Goal: Register for event/course

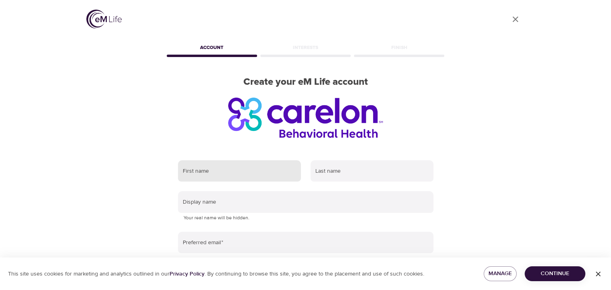
click at [237, 169] on input "text" at bounding box center [239, 171] width 123 height 22
type input "Nicole"
type input "Alexander"
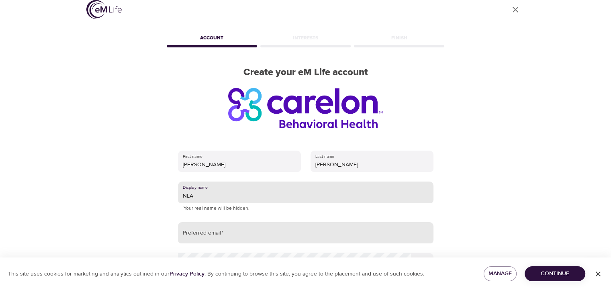
scroll to position [40, 0]
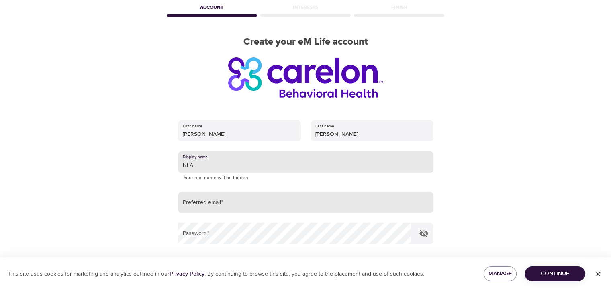
type input "NLA"
click at [254, 202] on input "email" at bounding box center [306, 203] width 256 height 22
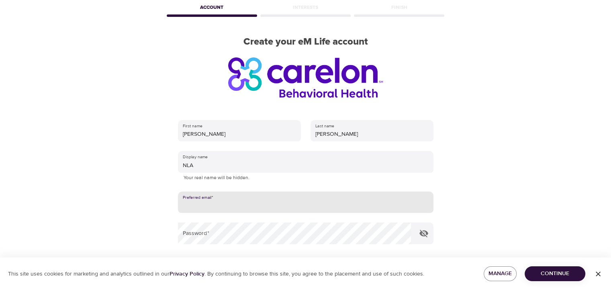
type input "nicki011688@comcast.net"
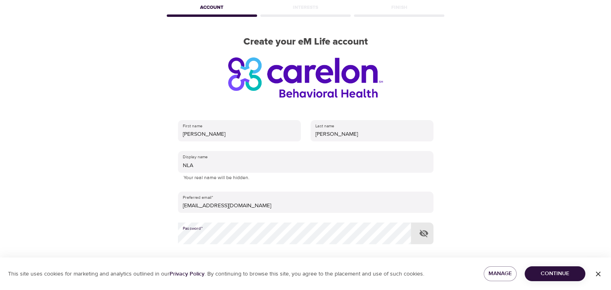
scroll to position [127, 0]
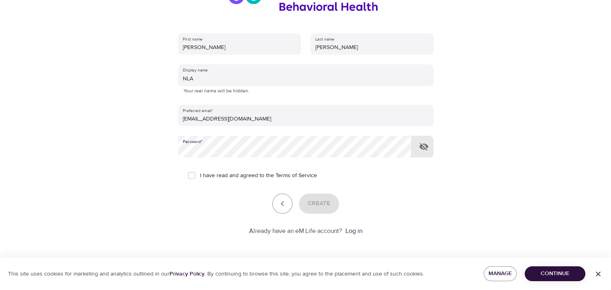
click at [188, 172] on input "I have read and agreed to the Terms of Service" at bounding box center [191, 175] width 17 height 17
checkbox input "true"
click at [318, 206] on span "Create" at bounding box center [319, 204] width 23 height 10
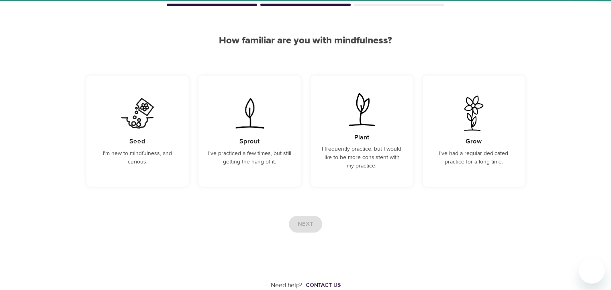
scroll to position [51, 0]
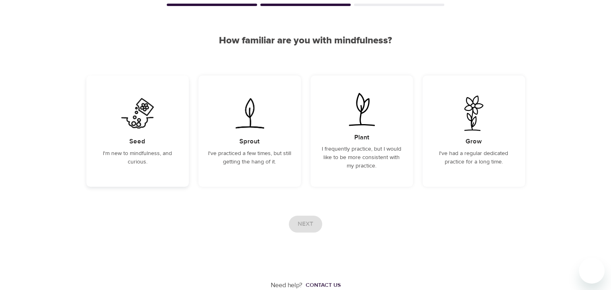
click at [128, 129] on img at bounding box center [137, 113] width 41 height 35
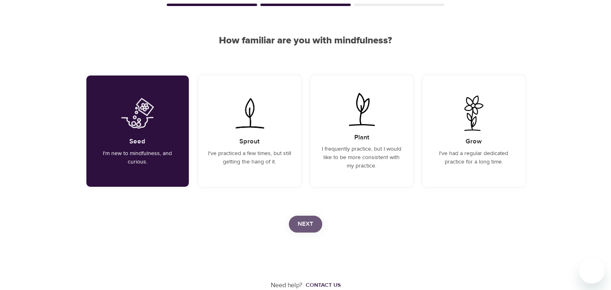
click at [310, 224] on span "Next" at bounding box center [306, 224] width 16 height 10
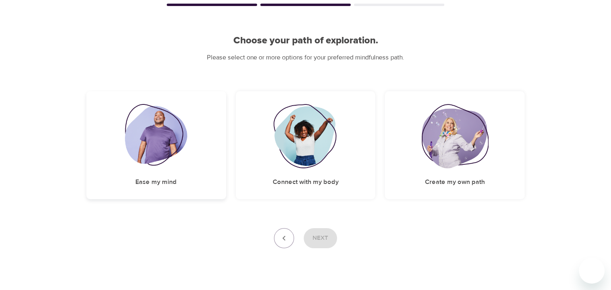
click at [157, 144] on img at bounding box center [156, 136] width 62 height 64
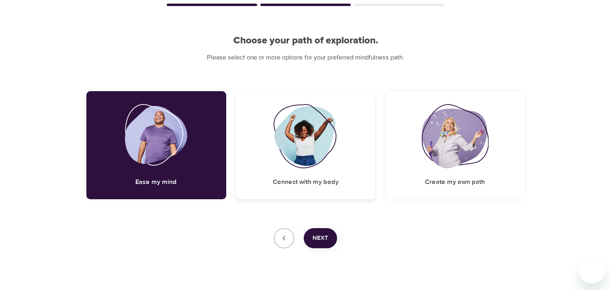
click at [281, 150] on img at bounding box center [305, 136] width 65 height 64
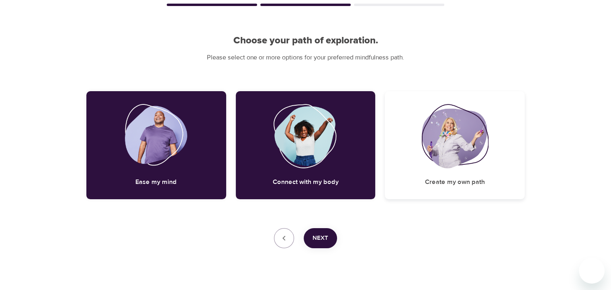
click at [445, 163] on img at bounding box center [455, 136] width 67 height 64
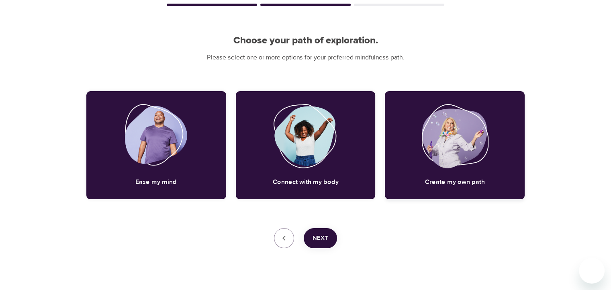
click at [463, 161] on img at bounding box center [455, 136] width 67 height 64
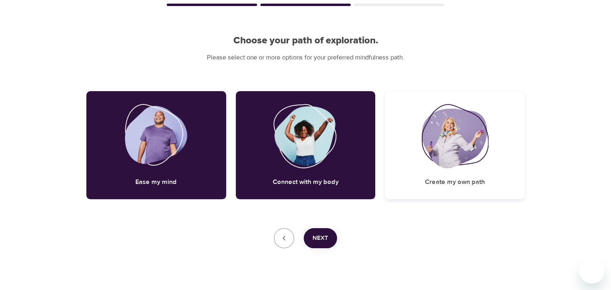
click at [445, 155] on img at bounding box center [455, 136] width 67 height 64
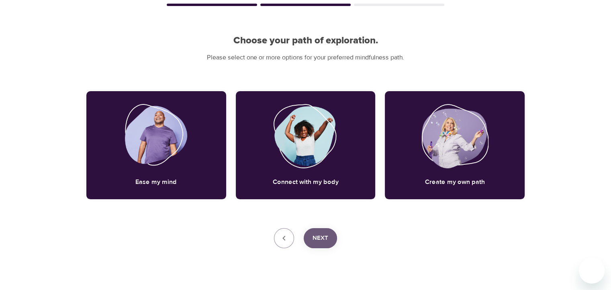
click at [328, 237] on button "Next" at bounding box center [320, 238] width 33 height 20
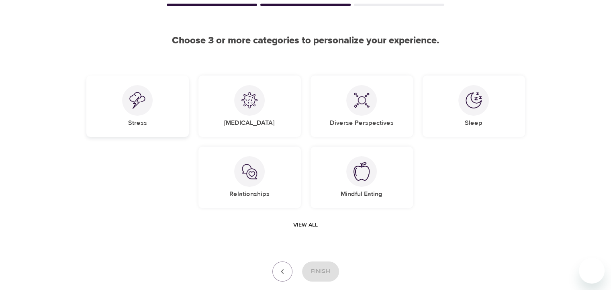
click at [137, 113] on div at bounding box center [137, 100] width 31 height 31
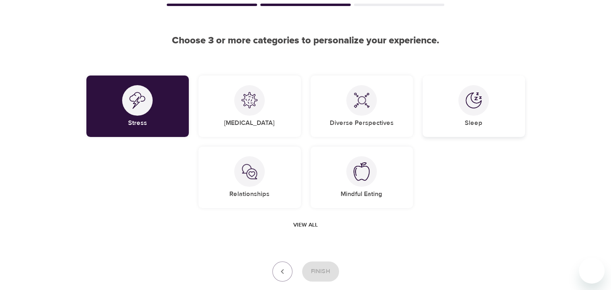
click at [481, 113] on div at bounding box center [474, 100] width 31 height 31
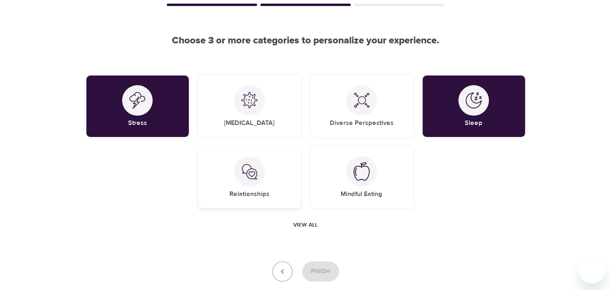
click at [264, 181] on div "Relationships" at bounding box center [250, 177] width 102 height 61
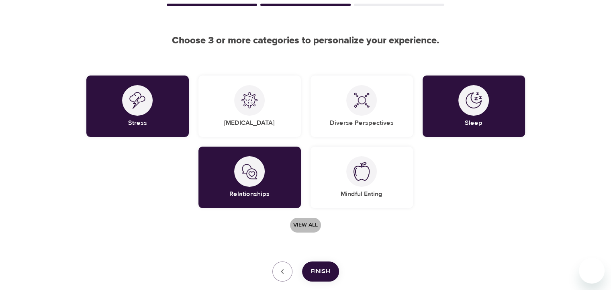
click at [302, 224] on span "View all" at bounding box center [305, 225] width 25 height 10
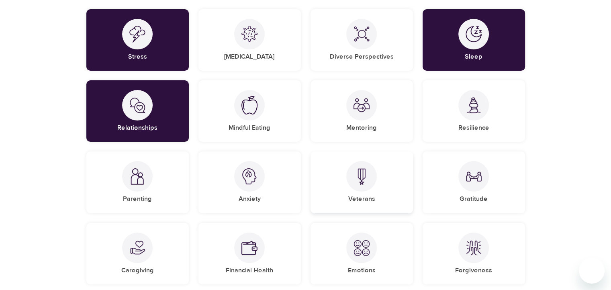
scroll to position [131, 0]
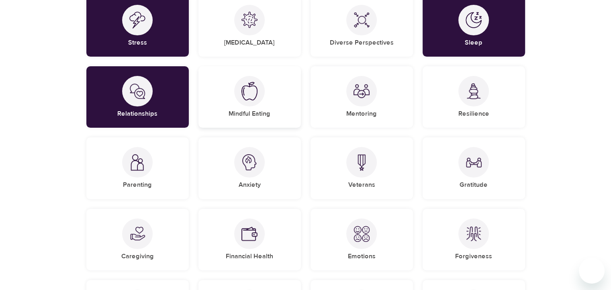
click at [264, 91] on div at bounding box center [249, 91] width 31 height 31
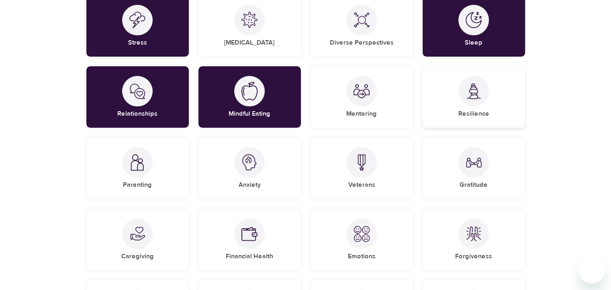
drag, startPoint x: 471, startPoint y: 97, endPoint x: 466, endPoint y: 112, distance: 16.0
click at [471, 96] on img at bounding box center [474, 91] width 16 height 16
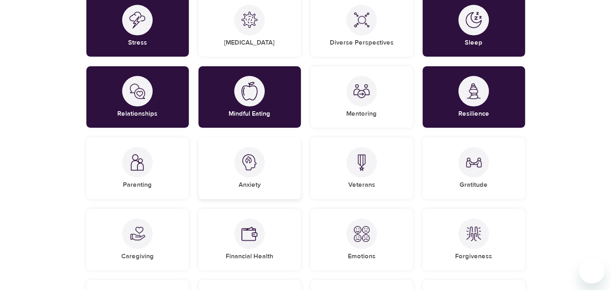
click at [233, 177] on div "Anxiety" at bounding box center [250, 167] width 102 height 61
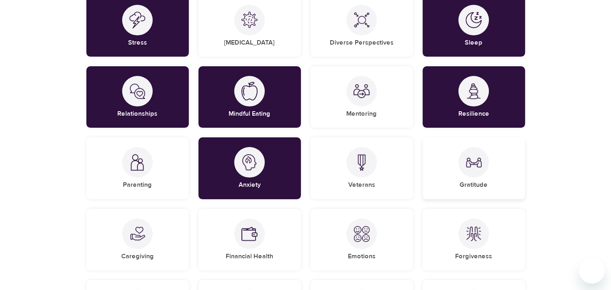
click at [444, 173] on div "Gratitude" at bounding box center [474, 167] width 102 height 61
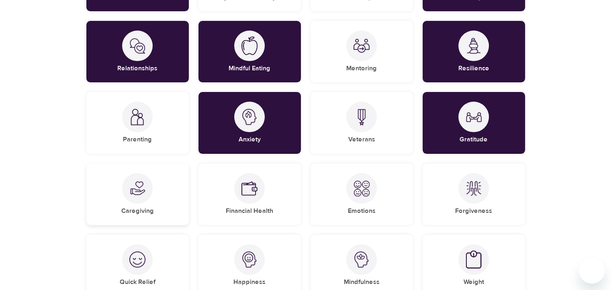
scroll to position [212, 0]
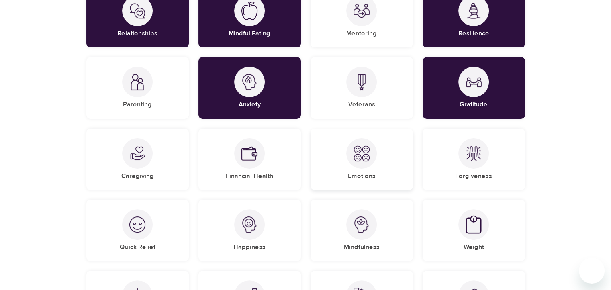
click at [322, 152] on div "Emotions" at bounding box center [362, 159] width 102 height 61
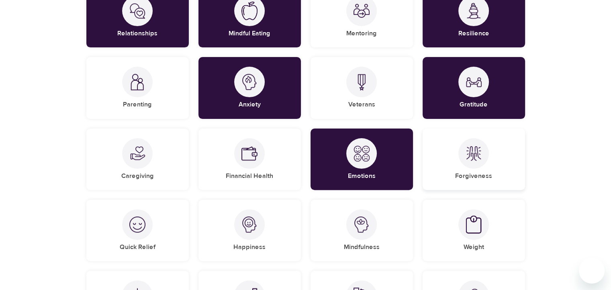
click at [487, 166] on div "Forgiveness" at bounding box center [474, 159] width 102 height 61
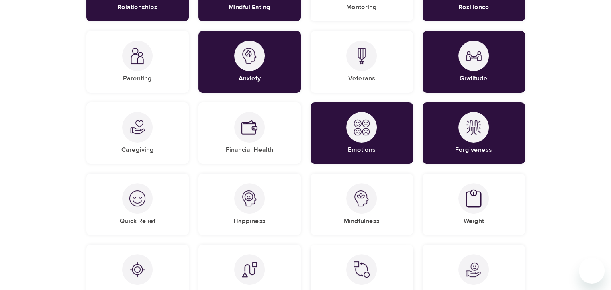
scroll to position [252, 0]
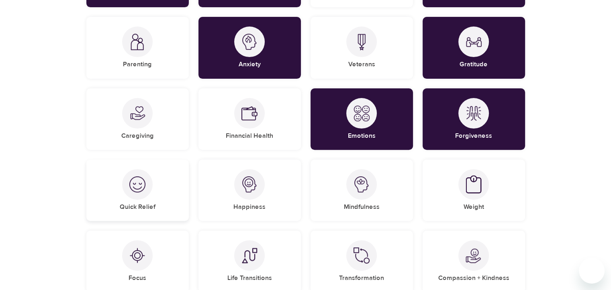
click at [134, 194] on div at bounding box center [137, 184] width 31 height 31
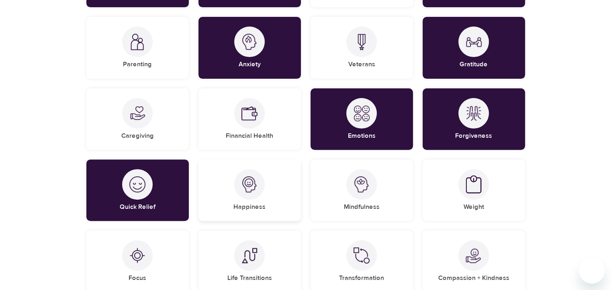
click at [258, 204] on h5 "Happiness" at bounding box center [250, 207] width 32 height 8
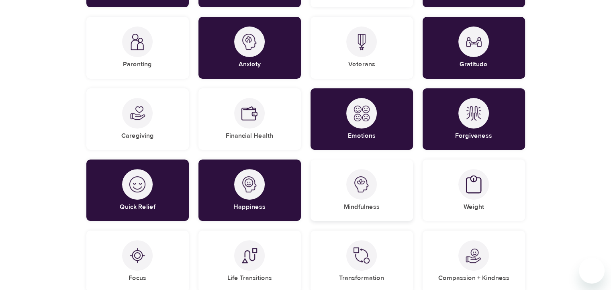
click at [372, 204] on h5 "Mindfulness" at bounding box center [362, 207] width 36 height 8
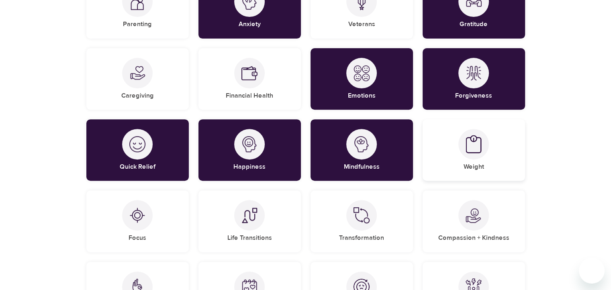
click at [478, 154] on div at bounding box center [474, 144] width 31 height 31
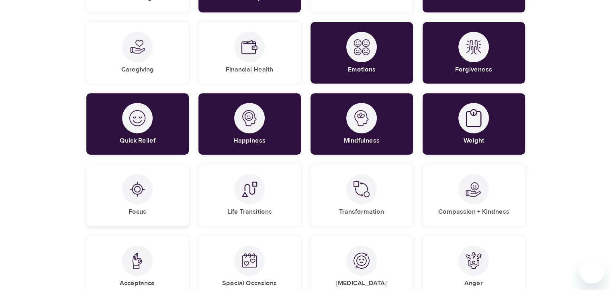
scroll to position [332, 0]
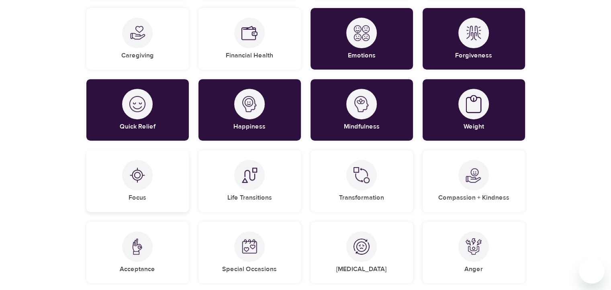
click at [132, 170] on img at bounding box center [137, 175] width 16 height 16
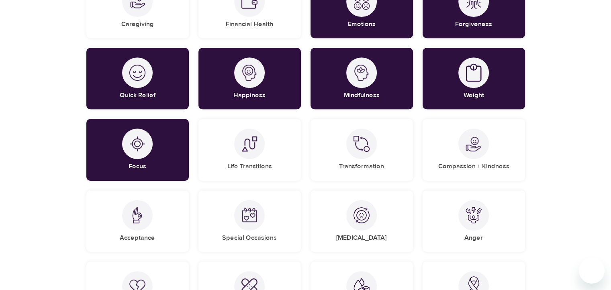
scroll to position [373, 0]
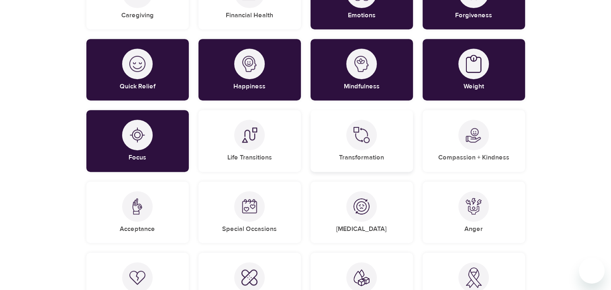
click at [377, 149] on div "Transformation" at bounding box center [362, 140] width 102 height 61
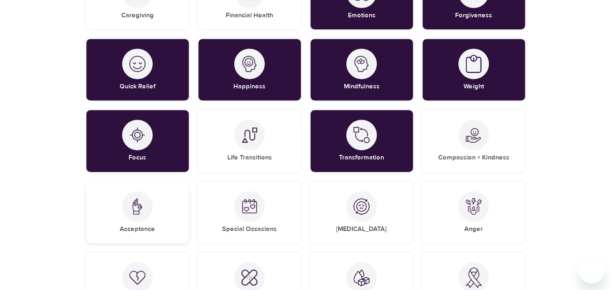
click at [147, 219] on div "Acceptance" at bounding box center [137, 212] width 102 height 61
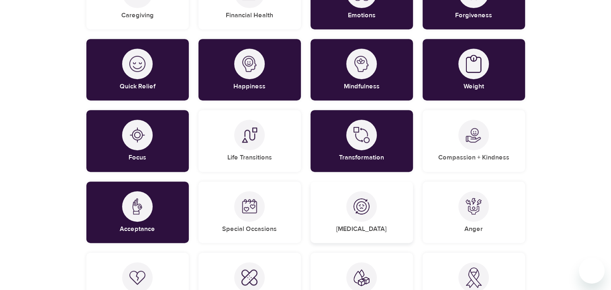
click at [351, 215] on div at bounding box center [361, 206] width 31 height 31
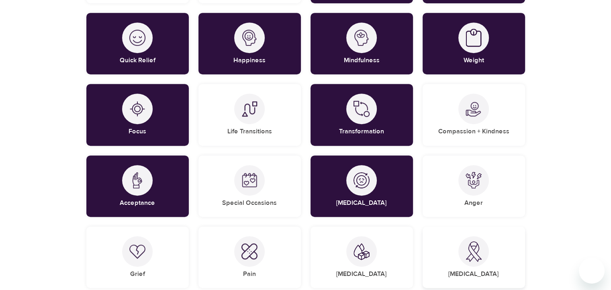
scroll to position [413, 0]
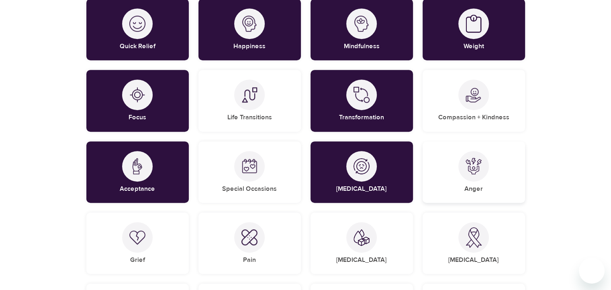
click at [481, 181] on div "Anger" at bounding box center [474, 171] width 102 height 61
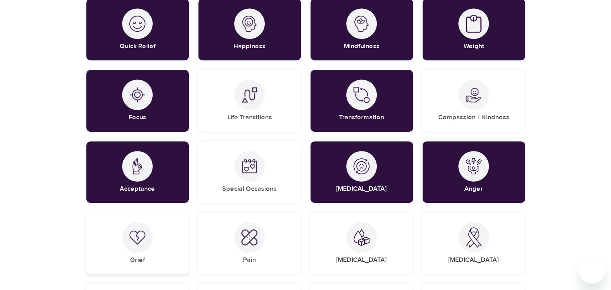
click at [146, 259] on div "Grief" at bounding box center [137, 243] width 102 height 61
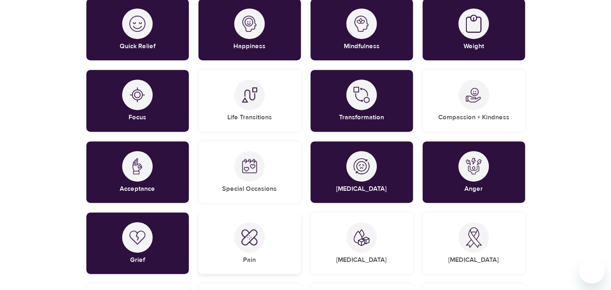
click at [275, 242] on div "Pain" at bounding box center [250, 243] width 102 height 61
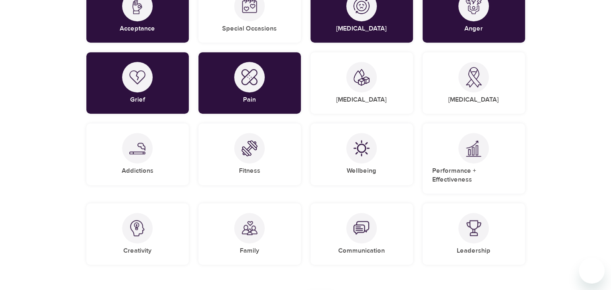
scroll to position [574, 0]
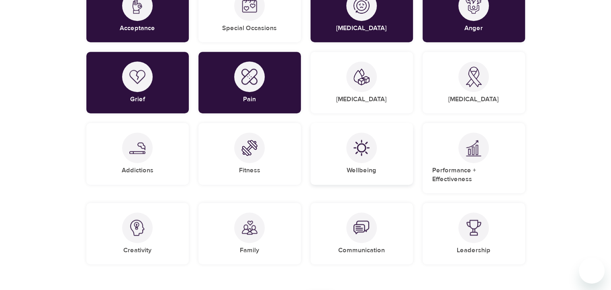
click at [355, 148] on img at bounding box center [362, 148] width 16 height 16
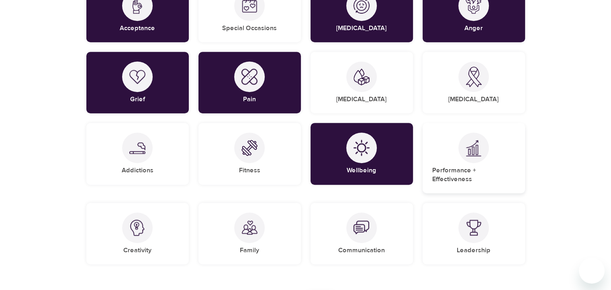
click at [502, 150] on div "Performance + Effectiveness" at bounding box center [474, 158] width 102 height 70
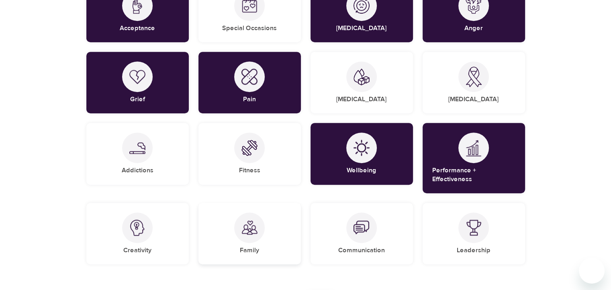
click at [287, 226] on div "Family" at bounding box center [250, 233] width 102 height 61
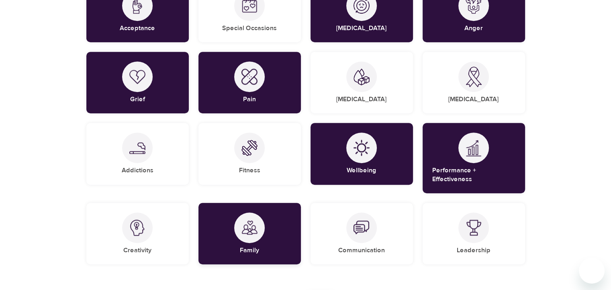
click at [257, 229] on div at bounding box center [249, 228] width 31 height 31
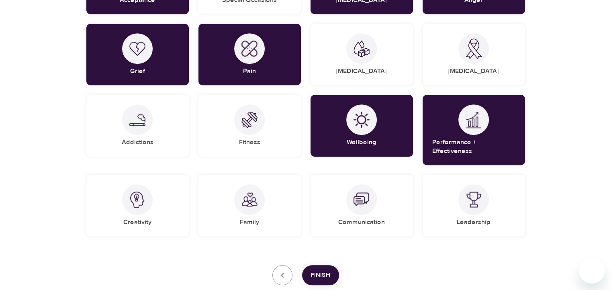
scroll to position [614, 0]
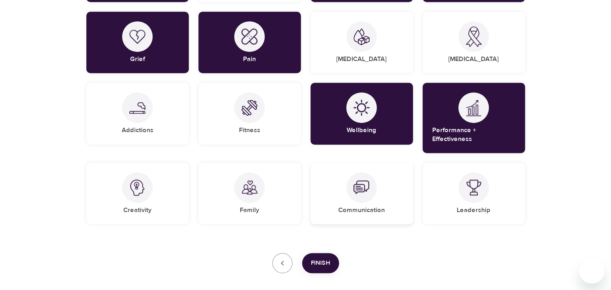
click at [387, 191] on div "Communication" at bounding box center [362, 193] width 102 height 61
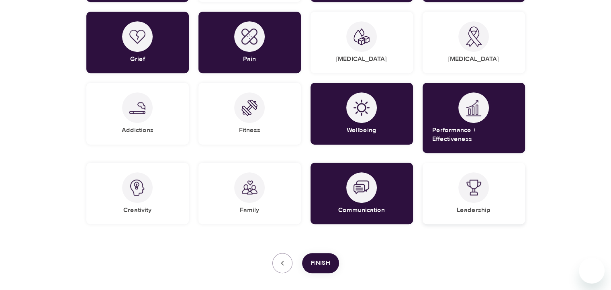
click at [453, 190] on div "Leadership" at bounding box center [474, 193] width 102 height 61
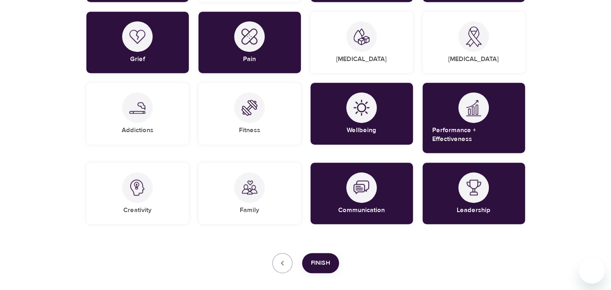
click at [327, 258] on span "Finish" at bounding box center [320, 263] width 19 height 10
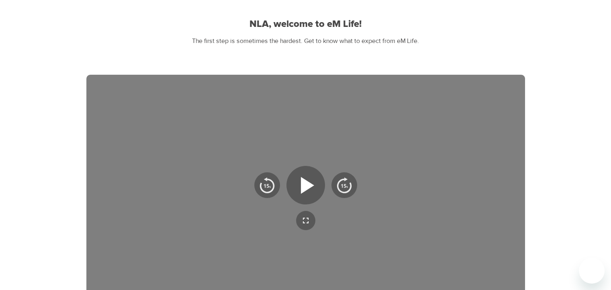
scroll to position [173, 0]
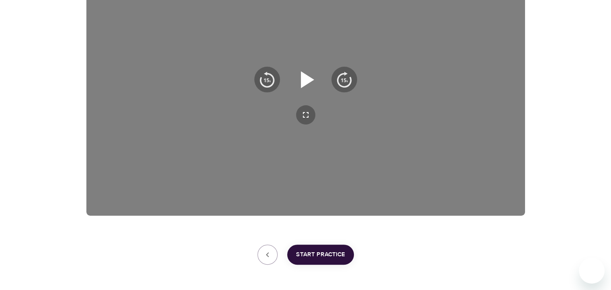
click at [307, 78] on icon "button" at bounding box center [307, 79] width 13 height 17
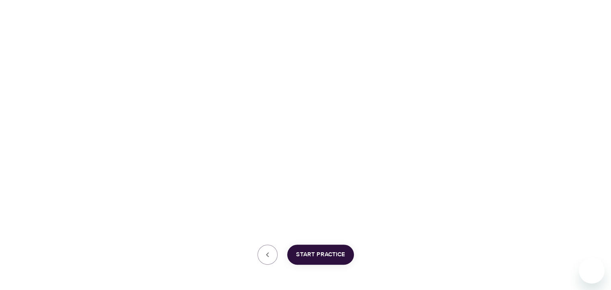
click at [567, 202] on div "User Profile Account Interests Finish NLA, welcome to eM Life! The first step i…" at bounding box center [305, 75] width 611 height 496
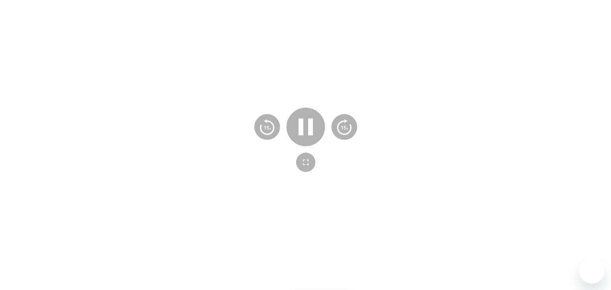
scroll to position [125, 0]
click at [407, 160] on div at bounding box center [305, 141] width 439 height 247
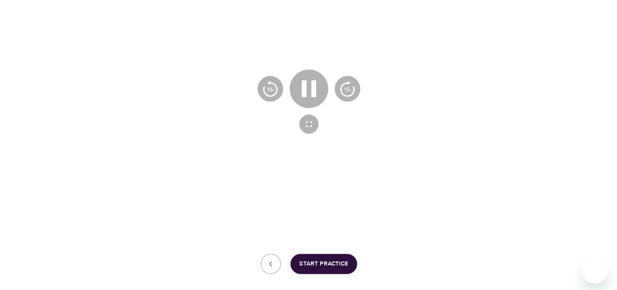
scroll to position [205, 0]
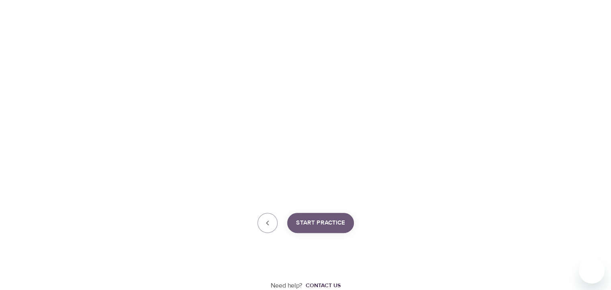
click at [326, 220] on span "Start Practice" at bounding box center [320, 223] width 49 height 10
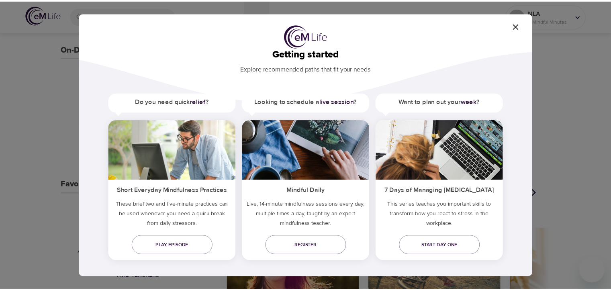
scroll to position [17, 0]
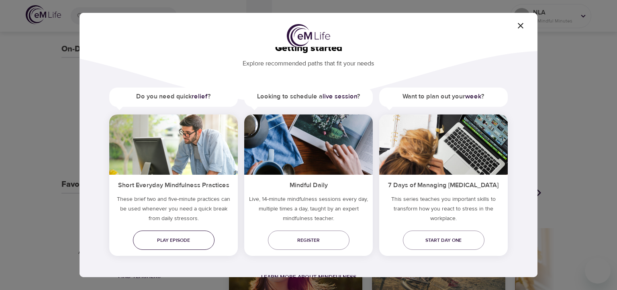
click at [186, 240] on span "Play episode" at bounding box center [173, 240] width 69 height 8
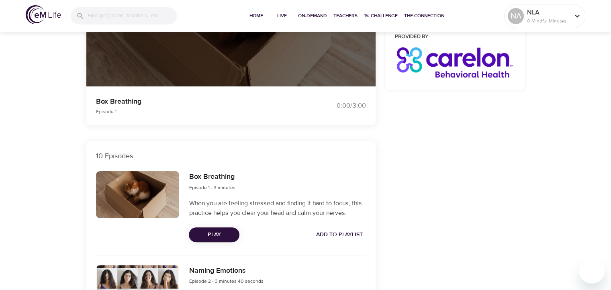
scroll to position [201, 0]
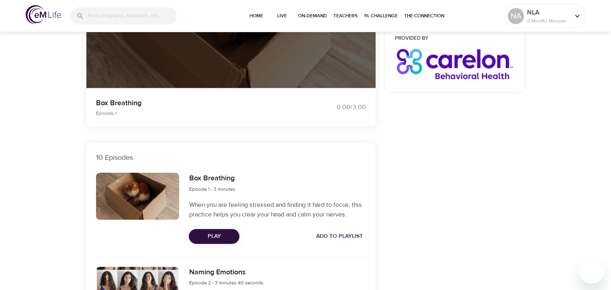
drag, startPoint x: 375, startPoint y: 248, endPoint x: 375, endPoint y: 263, distance: 15.7
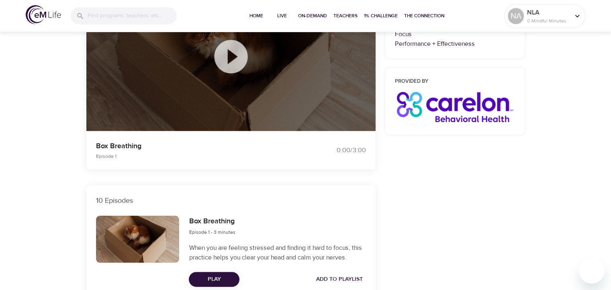
drag, startPoint x: 375, startPoint y: 263, endPoint x: 560, endPoint y: 176, distance: 204.3
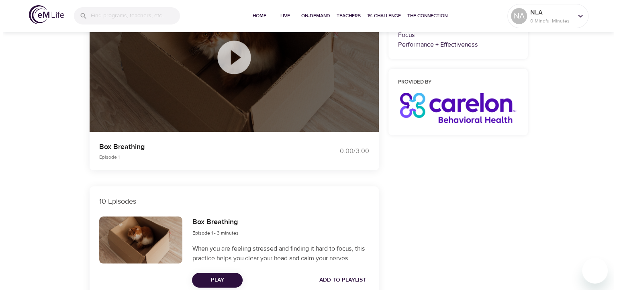
scroll to position [0, 0]
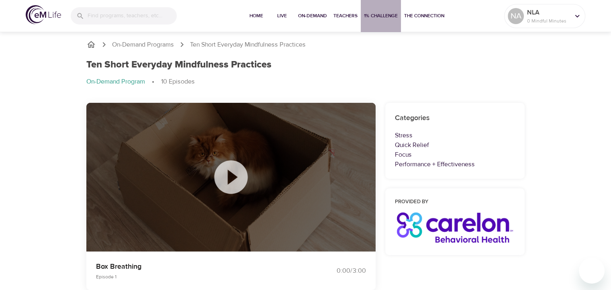
click at [382, 16] on span "1% Challenge" at bounding box center [381, 16] width 34 height 8
